Goal: Information Seeking & Learning: Learn about a topic

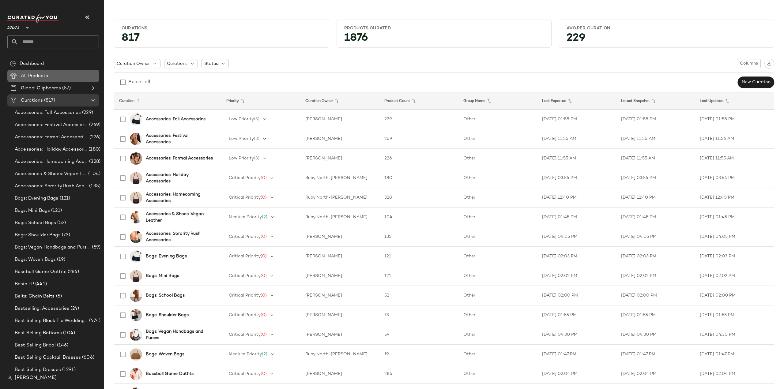
click at [31, 75] on span "All Products" at bounding box center [34, 76] width 27 height 7
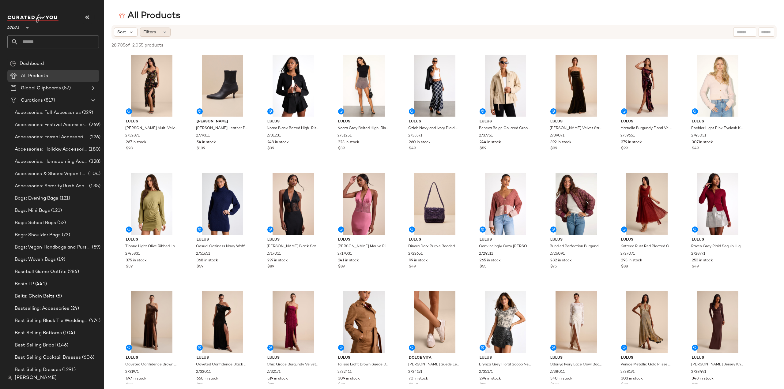
click at [151, 32] on span "Filters" at bounding box center [149, 32] width 13 height 6
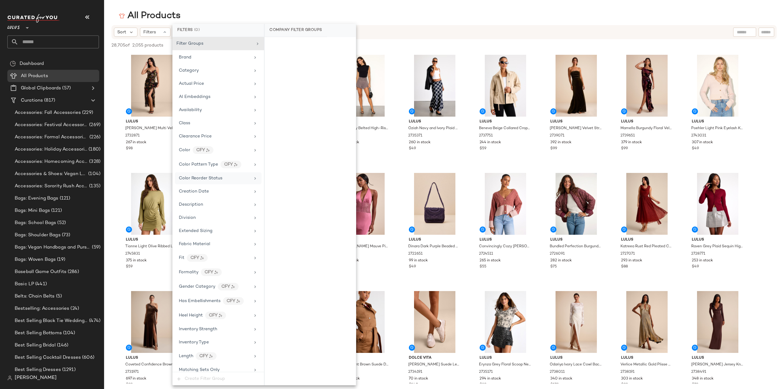
click at [200, 179] on span "Color Reorder Status" at bounding box center [201, 178] width 44 height 5
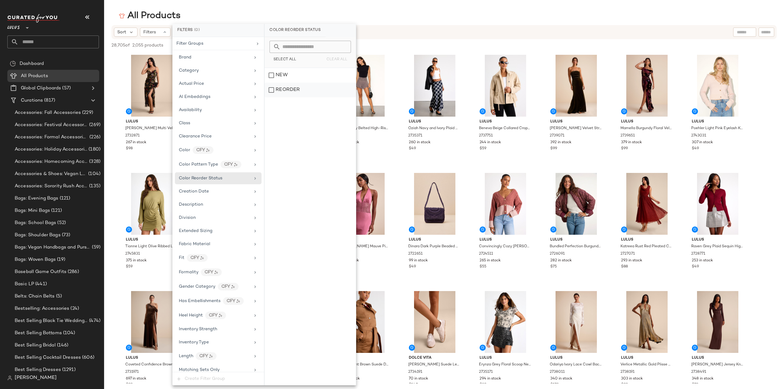
click at [271, 92] on div "REORDER" at bounding box center [310, 90] width 91 height 15
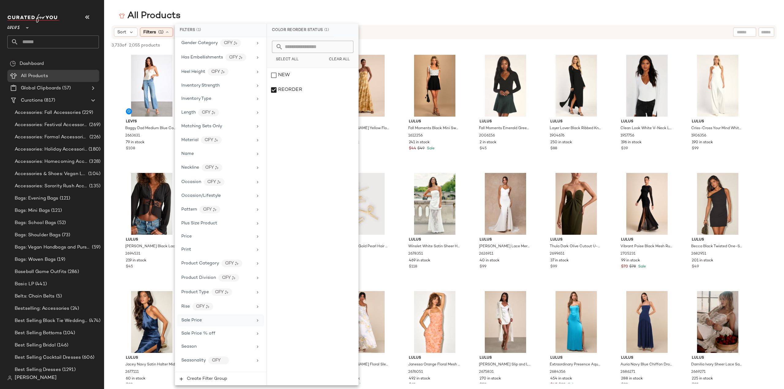
scroll to position [291, 0]
click at [194, 277] on span "Sale Price" at bounding box center [191, 279] width 21 height 5
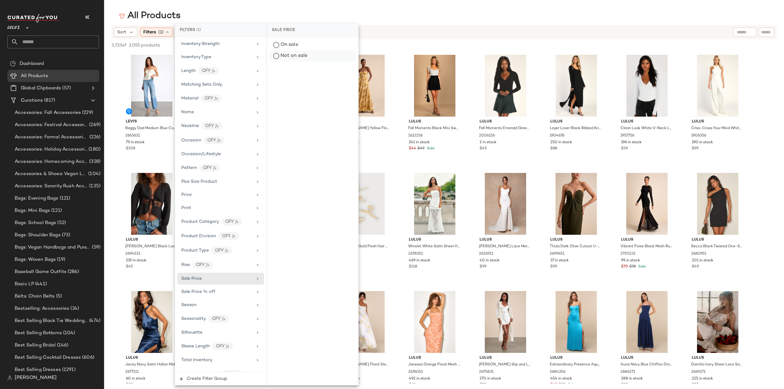
click at [278, 57] on div "Not on sale" at bounding box center [313, 56] width 86 height 11
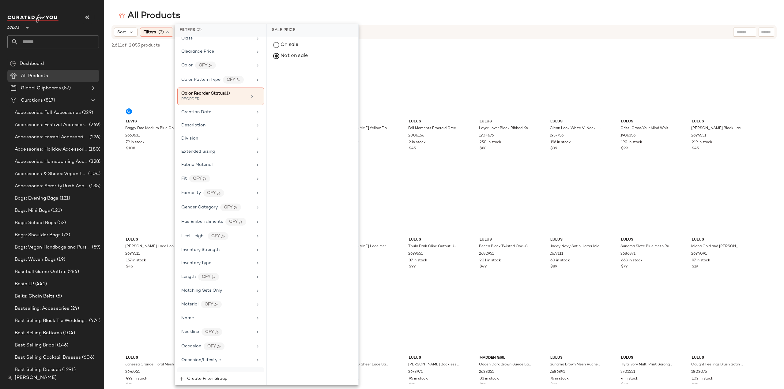
scroll to position [0, 0]
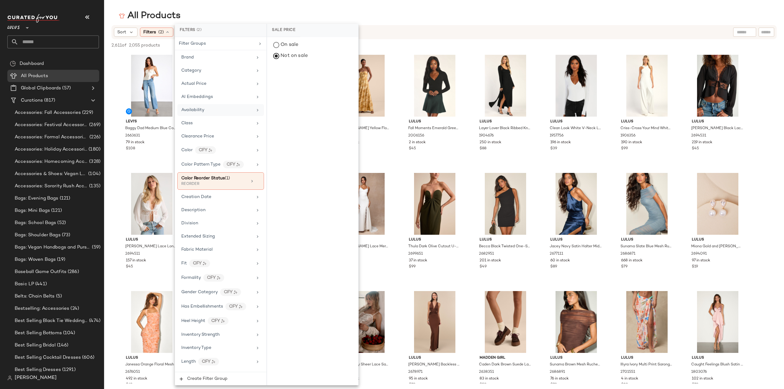
click at [191, 112] on span "Availability" at bounding box center [192, 110] width 23 height 5
click at [274, 78] on div "in_stock" at bounding box center [312, 75] width 91 height 15
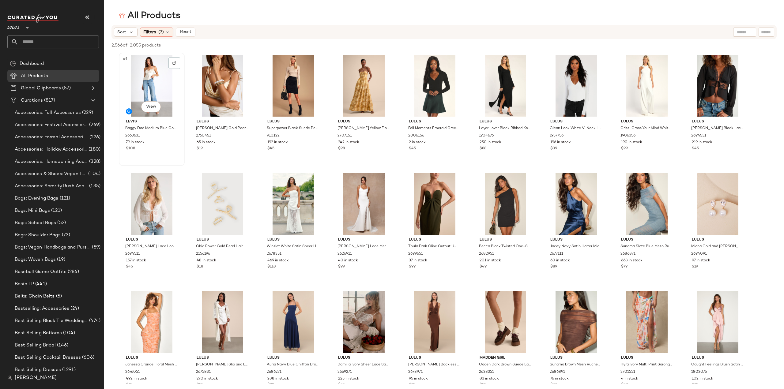
click at [164, 151] on div "$108" at bounding box center [152, 149] width 52 height 6
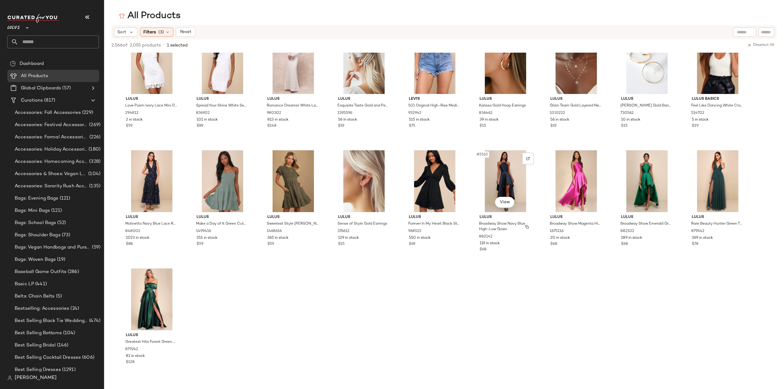
scroll to position [33585, 0]
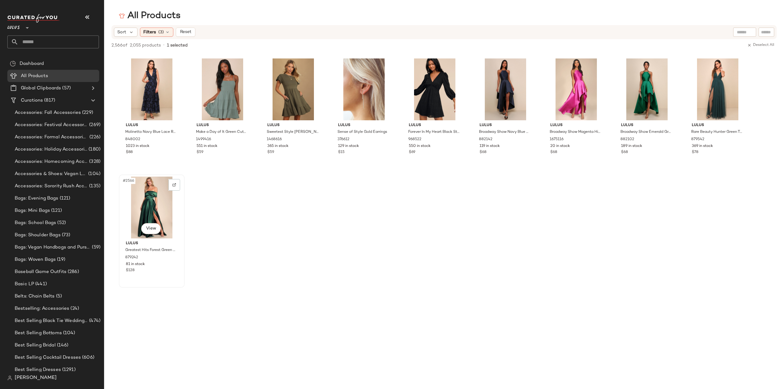
click at [172, 276] on div "#2566 View [PERSON_NAME] Greatest Hits Forest Green Satin Off-the-Shoulder Maxi…" at bounding box center [151, 231] width 65 height 112
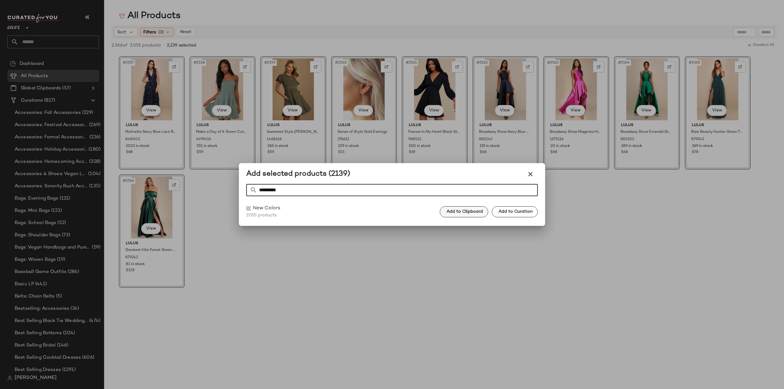
type input "*********"
click at [457, 215] on button "Add to Clipboard" at bounding box center [464, 212] width 48 height 11
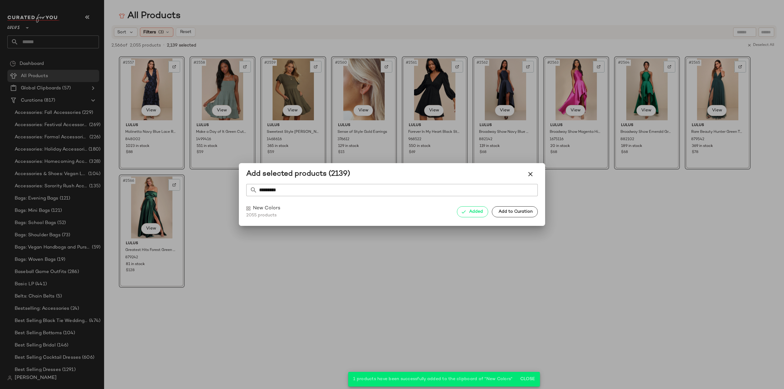
click at [42, 44] on div at bounding box center [392, 194] width 784 height 389
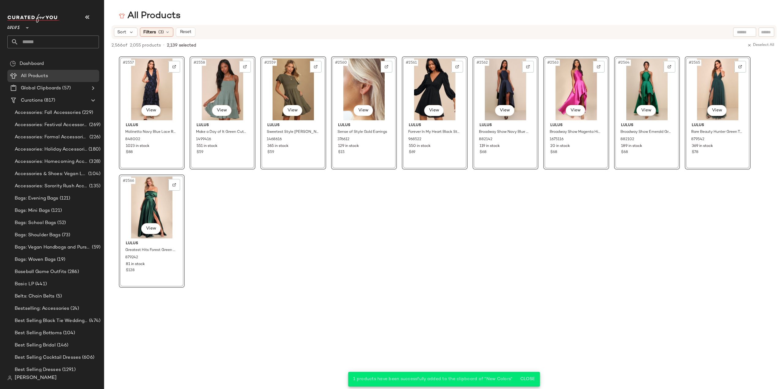
click at [42, 44] on input "text" at bounding box center [58, 42] width 81 height 13
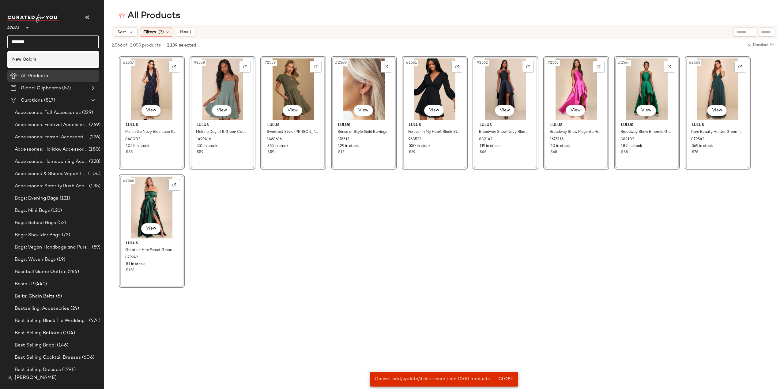
type input "*******"
click at [50, 59] on div "New Col ors" at bounding box center [53, 59] width 82 height 6
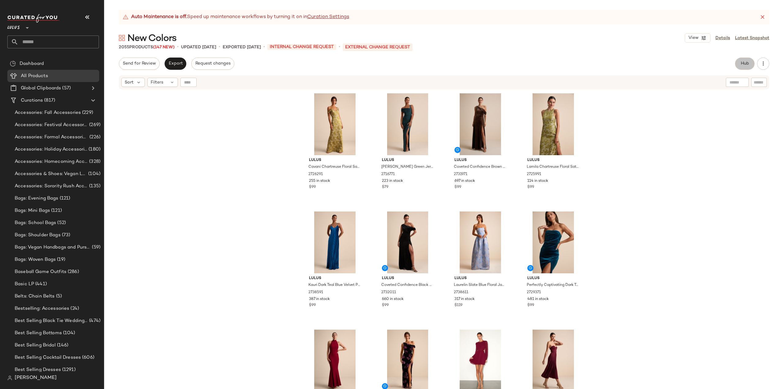
click at [746, 62] on span "Hub" at bounding box center [745, 63] width 9 height 5
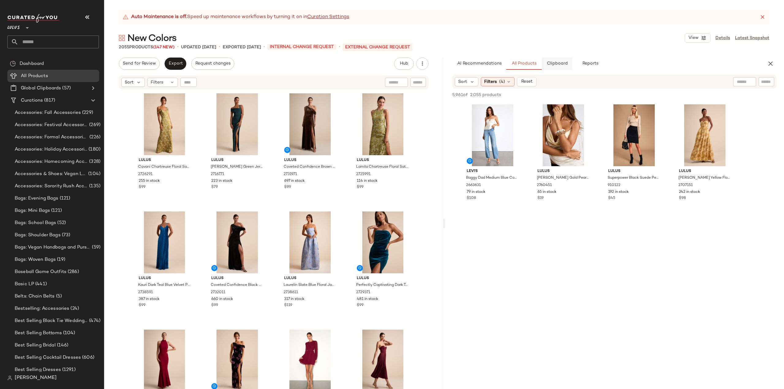
click at [554, 64] on span "Clipboard" at bounding box center [557, 63] width 21 height 5
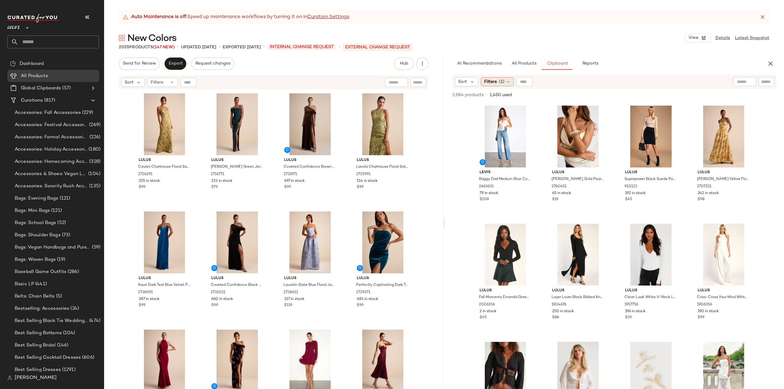
click at [503, 81] on span "(1)" at bounding box center [501, 82] width 5 height 6
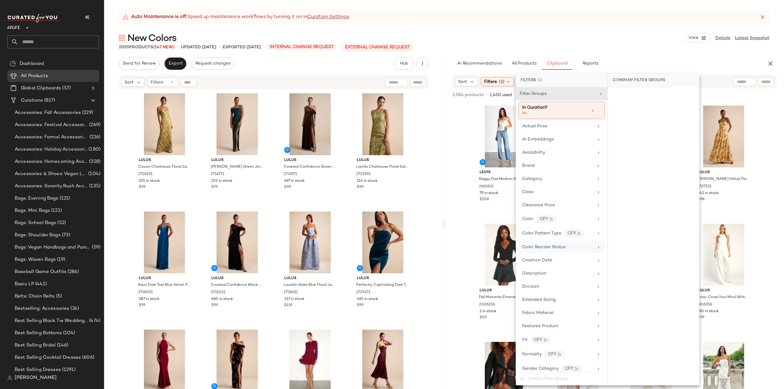
click at [549, 245] on span "Color Reorder Status" at bounding box center [544, 247] width 44 height 5
click at [613, 125] on div "NEW" at bounding box center [653, 125] width 91 height 15
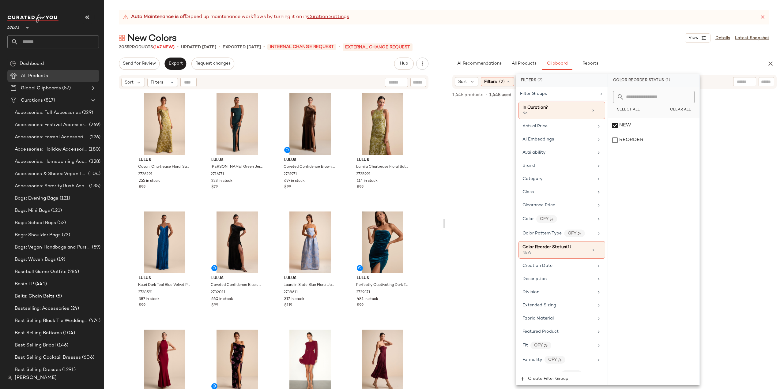
click at [464, 212] on div at bounding box center [614, 245] width 339 height 287
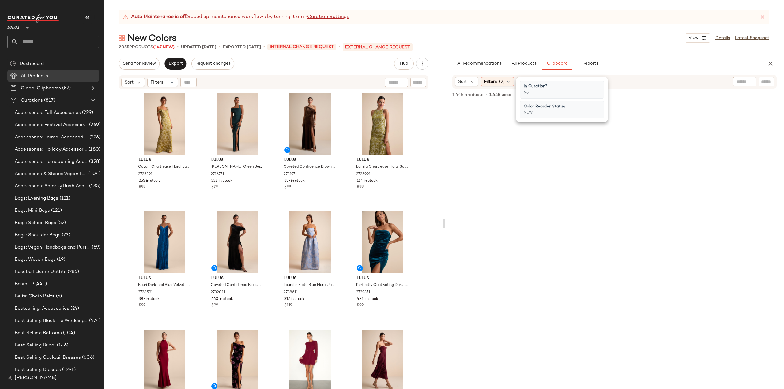
click at [475, 177] on div at bounding box center [615, 247] width 284 height 286
click at [492, 83] on span "Filters" at bounding box center [490, 82] width 13 height 6
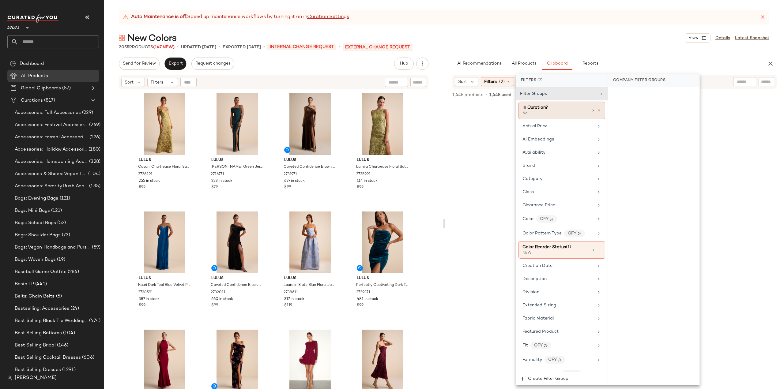
click at [598, 111] on icon at bounding box center [599, 110] width 4 height 4
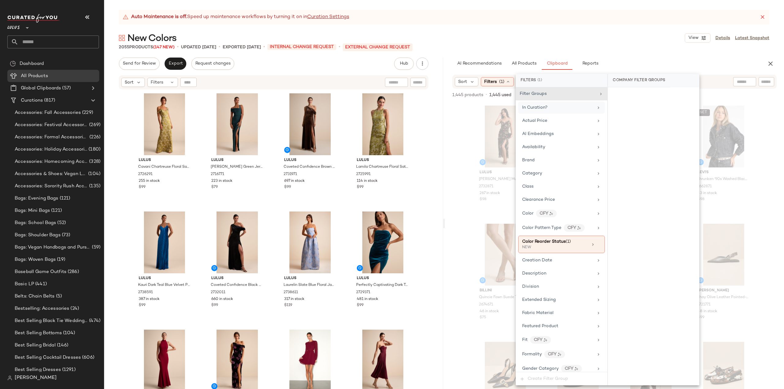
click at [452, 179] on div "Lulus [PERSON_NAME] Multi Velvet Jacquard Ruffled Maxi Dress 2732871 267 in sto…" at bounding box center [614, 245] width 339 height 287
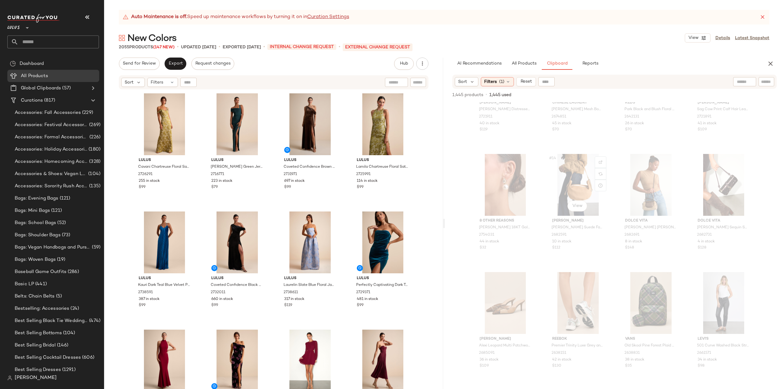
scroll to position [434, 0]
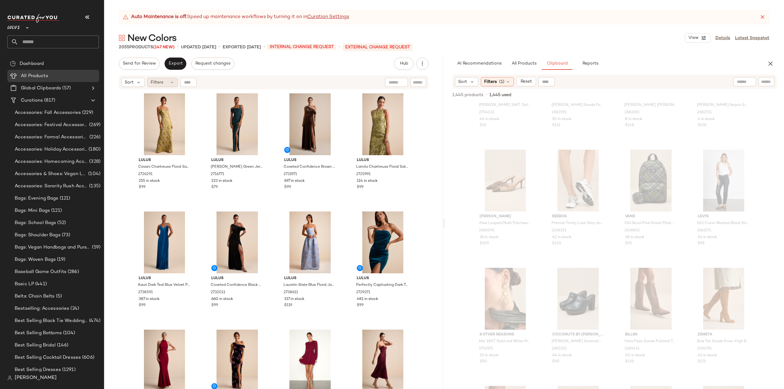
click at [172, 81] on icon at bounding box center [172, 82] width 5 height 5
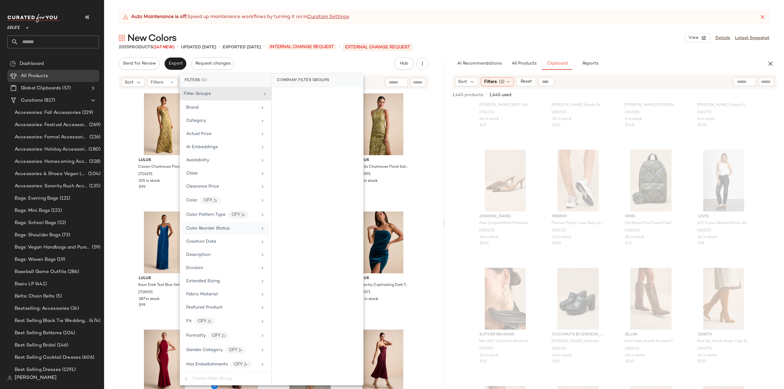
click at [211, 227] on span "Color Reorder Status" at bounding box center [208, 228] width 44 height 5
click at [277, 139] on div "REORDER" at bounding box center [317, 140] width 91 height 15
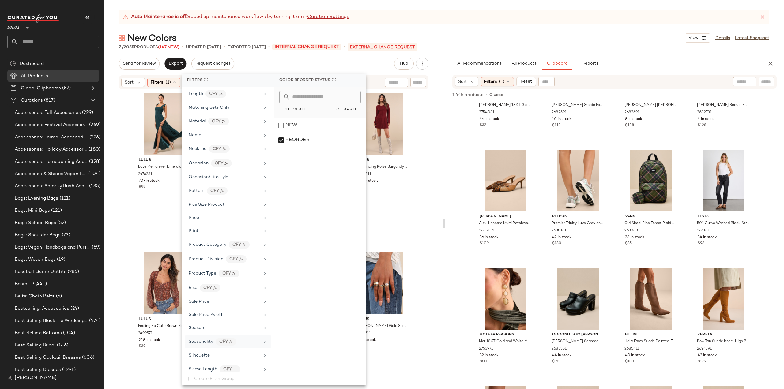
scroll to position [355, 0]
click at [205, 277] on span "Sale Price" at bounding box center [199, 279] width 21 height 5
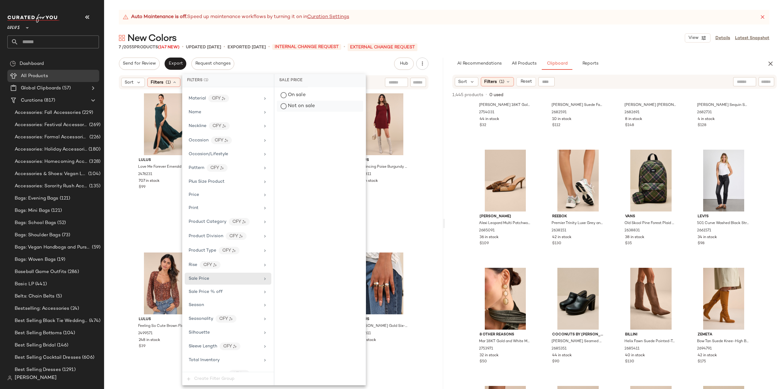
click at [285, 105] on div "Not on sale" at bounding box center [320, 106] width 86 height 11
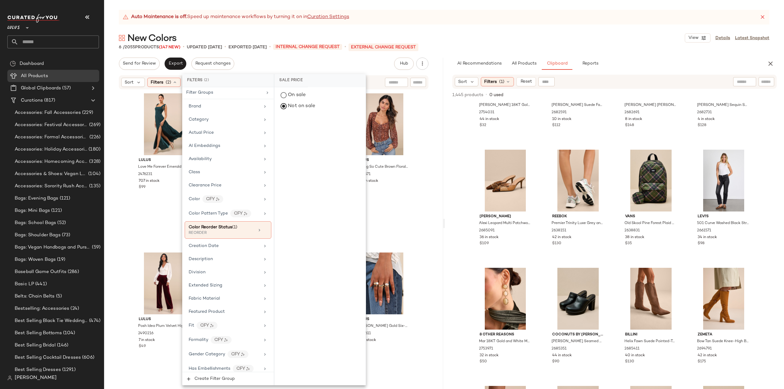
scroll to position [0, 0]
click at [210, 160] on span "Availability" at bounding box center [200, 160] width 23 height 5
click at [281, 123] on div "in_stock" at bounding box center [320, 125] width 91 height 15
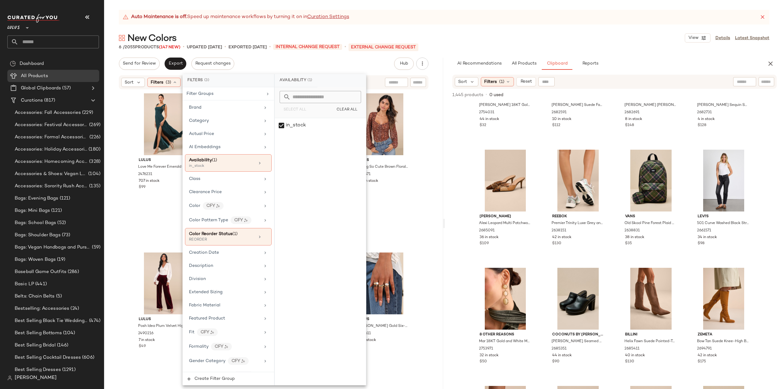
click at [115, 134] on div "Lulus Love Me Forever Emerald Green Tie-Strap Square Neck Maxi Dress 2476231 70…" at bounding box center [273, 247] width 339 height 315
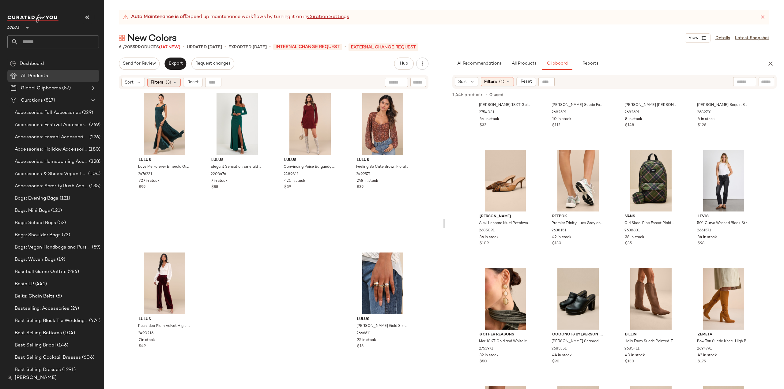
click at [160, 82] on span "Filters" at bounding box center [157, 82] width 13 height 6
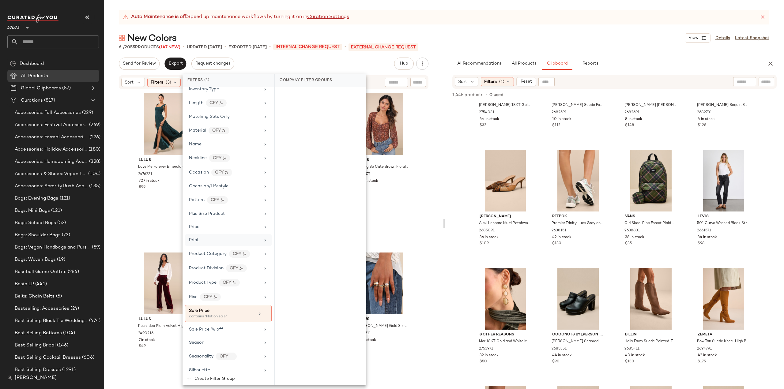
scroll to position [366, 0]
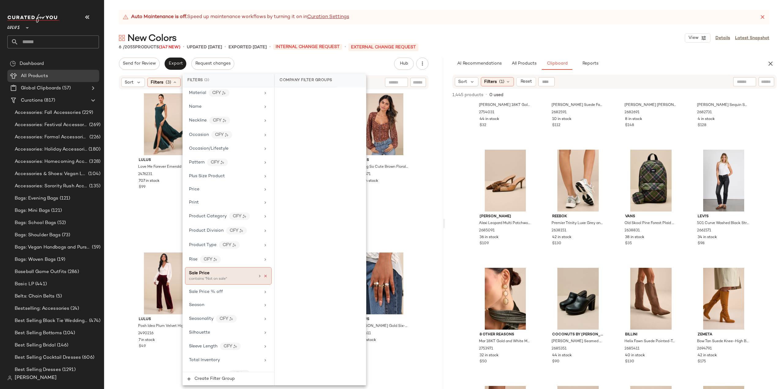
click at [264, 274] on icon at bounding box center [266, 276] width 4 height 4
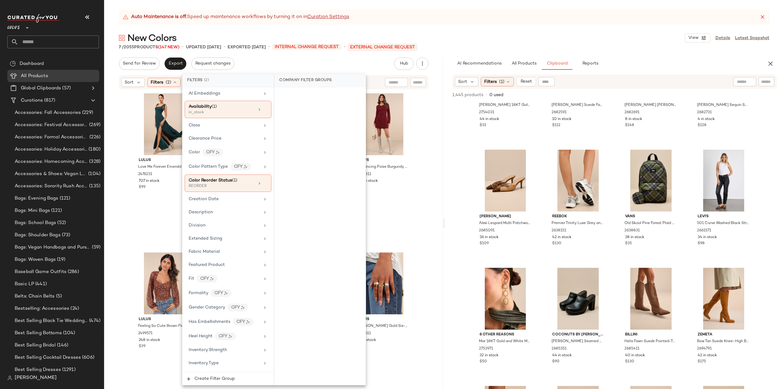
scroll to position [0, 0]
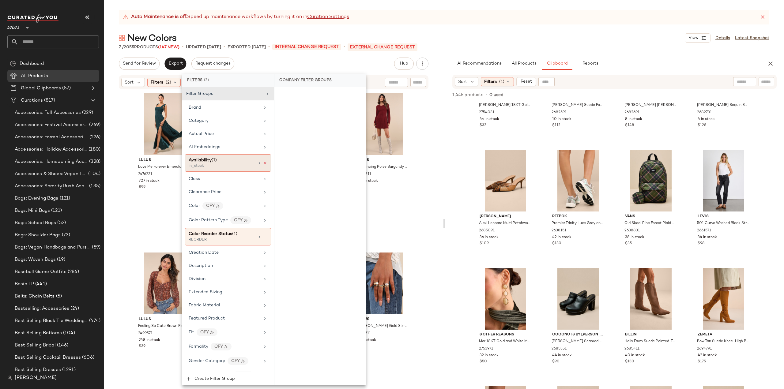
click at [264, 163] on icon at bounding box center [265, 163] width 4 height 4
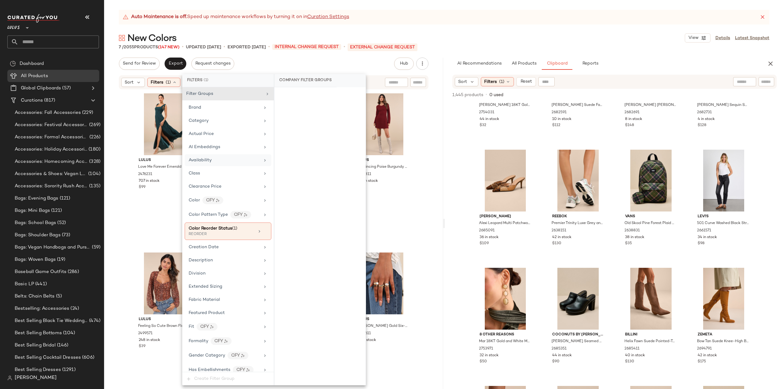
click at [116, 142] on div "Lulus Love Me Forever Emerald Green Tie-Strap Square Neck Maxi Dress 2476231 70…" at bounding box center [273, 247] width 339 height 315
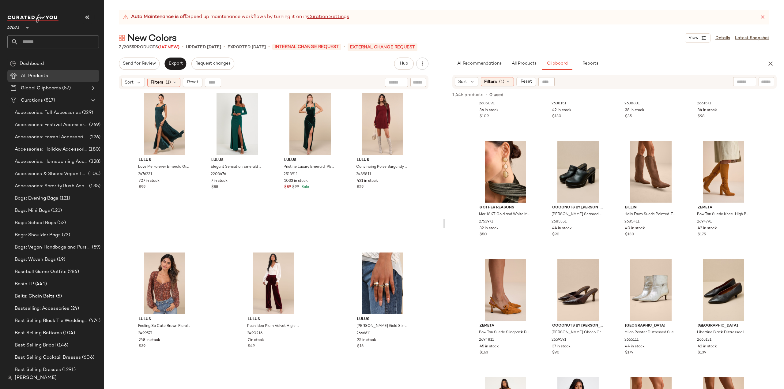
scroll to position [587, 0]
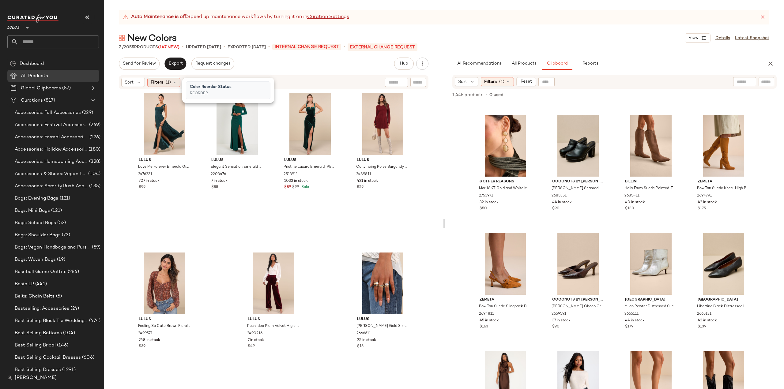
click at [175, 82] on icon at bounding box center [174, 82] width 5 height 5
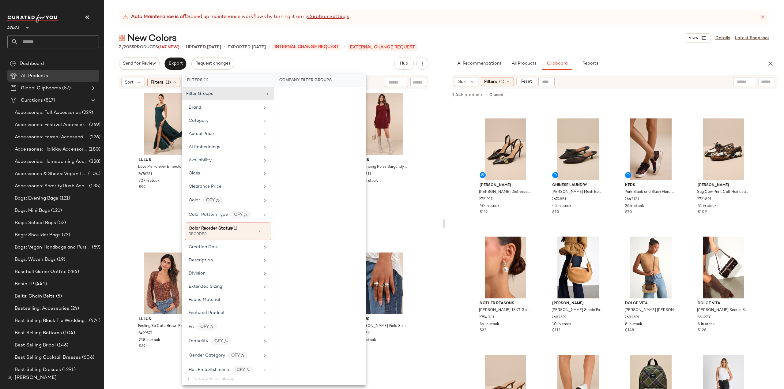
scroll to position [189, 0]
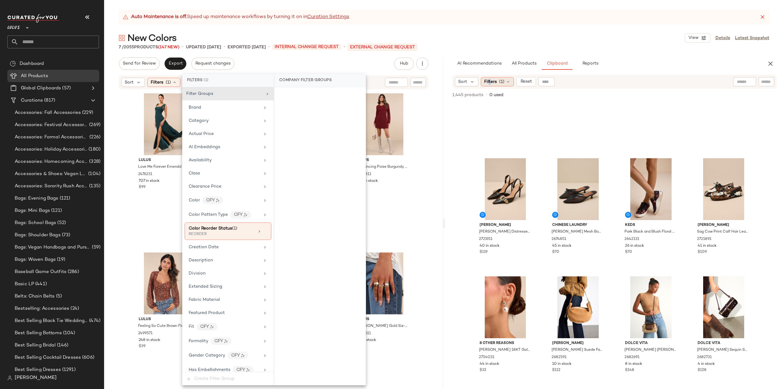
click at [490, 80] on span "Filters" at bounding box center [490, 82] width 13 height 6
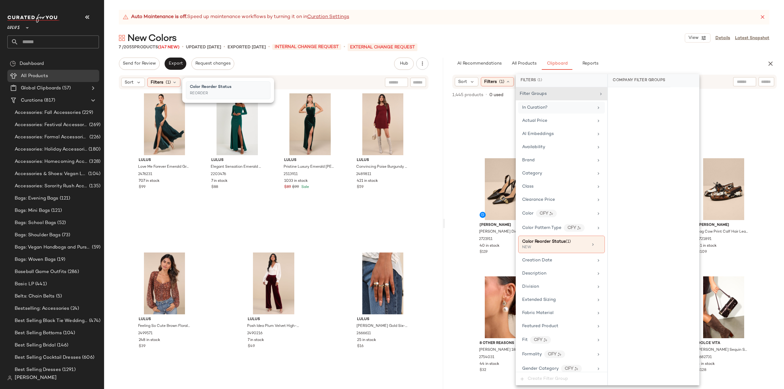
click at [596, 107] on icon at bounding box center [598, 107] width 5 height 5
click at [616, 107] on div "No" at bounding box center [654, 106] width 86 height 11
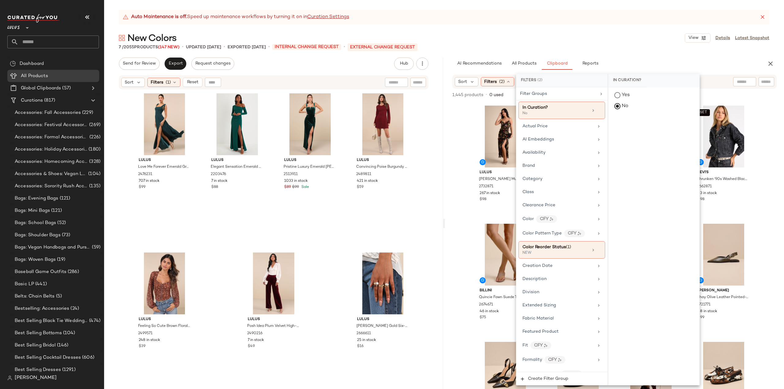
click at [455, 178] on div "Lulus [PERSON_NAME] Multi Velvet Jacquard Ruffled Maxi Dress 2732871 267 in sto…" at bounding box center [614, 245] width 339 height 287
